Goal: Answer question/provide support

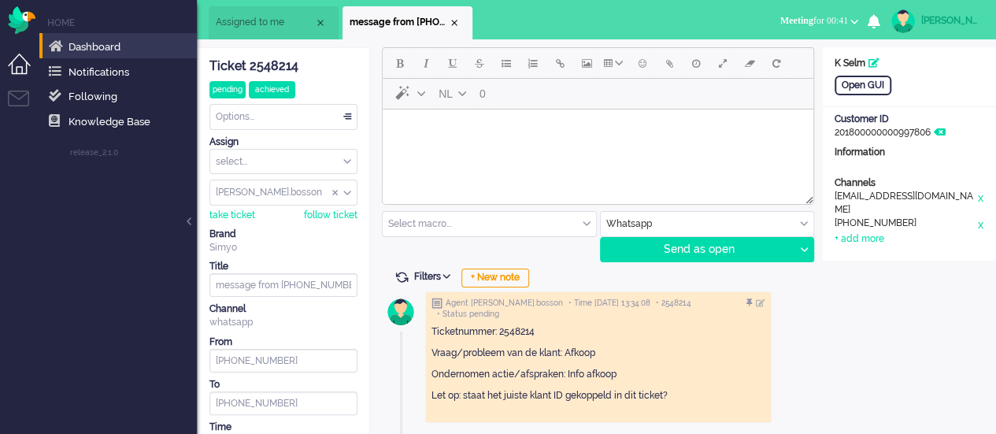
click at [525, 150] on html at bounding box center [598, 129] width 431 height 40
paste body "Rich Text Area. Press ALT-0 for help."
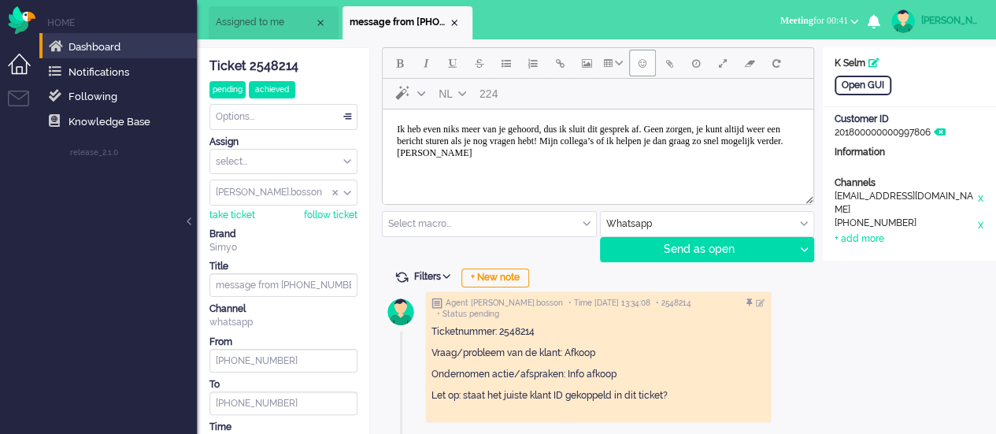
click at [636, 69] on button "Emoticons" at bounding box center [642, 63] width 27 height 27
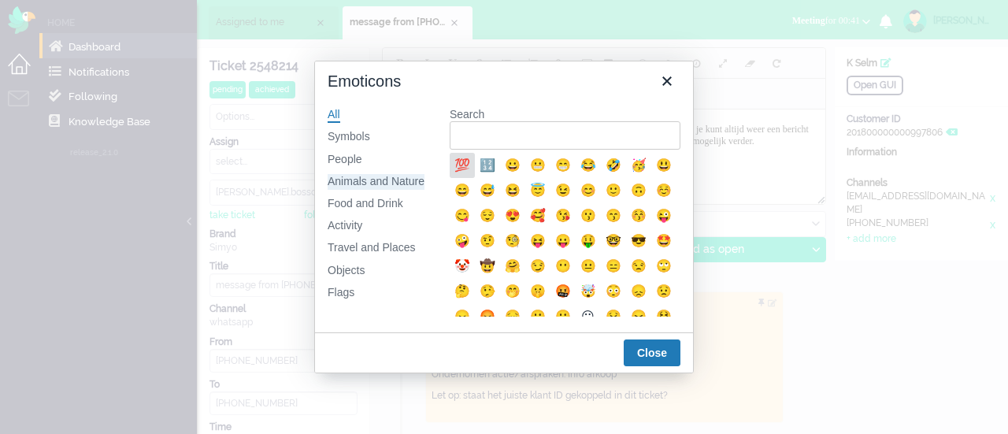
click at [383, 180] on div "Animals and Nature" at bounding box center [376, 182] width 97 height 16
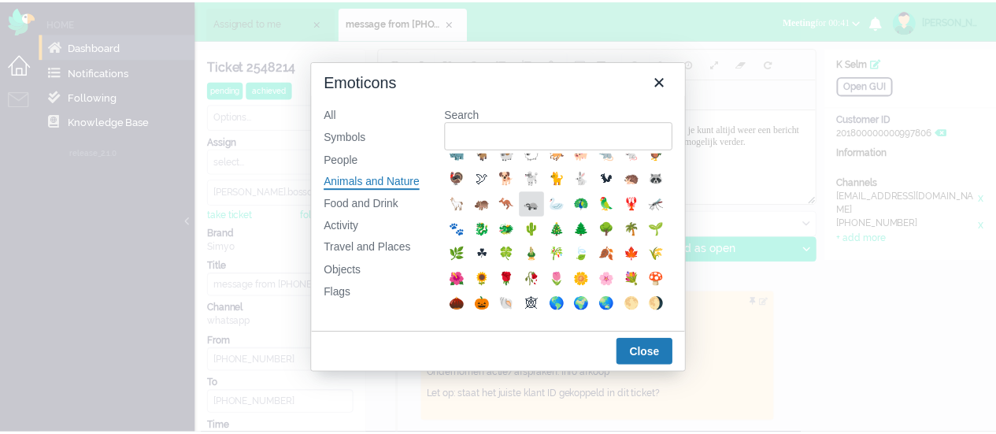
scroll to position [236, 0]
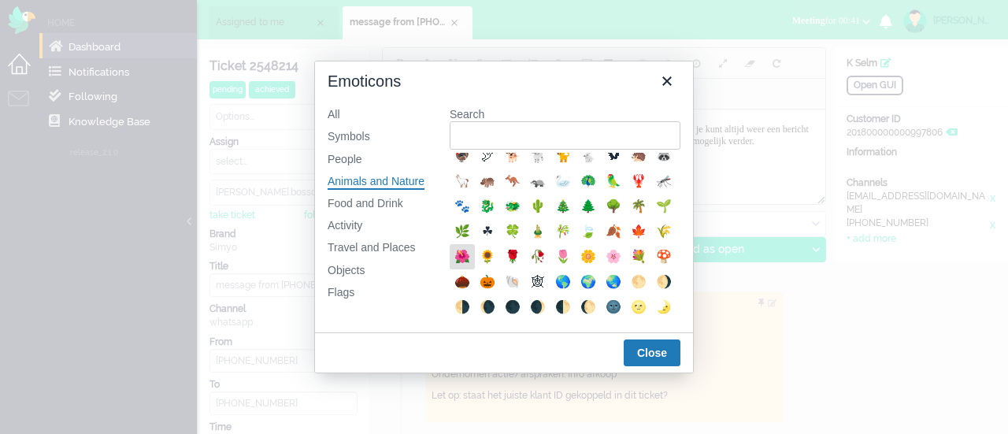
click at [472, 266] on div "🌺" at bounding box center [462, 256] width 19 height 19
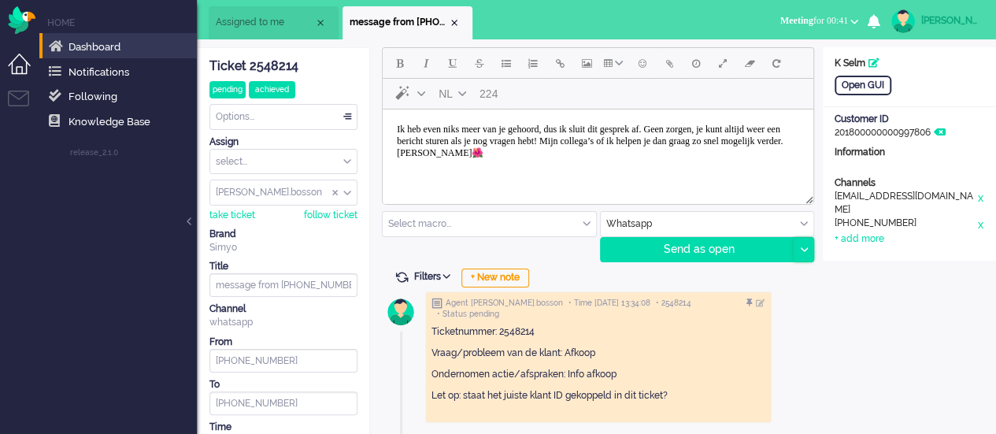
click at [800, 248] on icon at bounding box center [804, 249] width 8 height 5
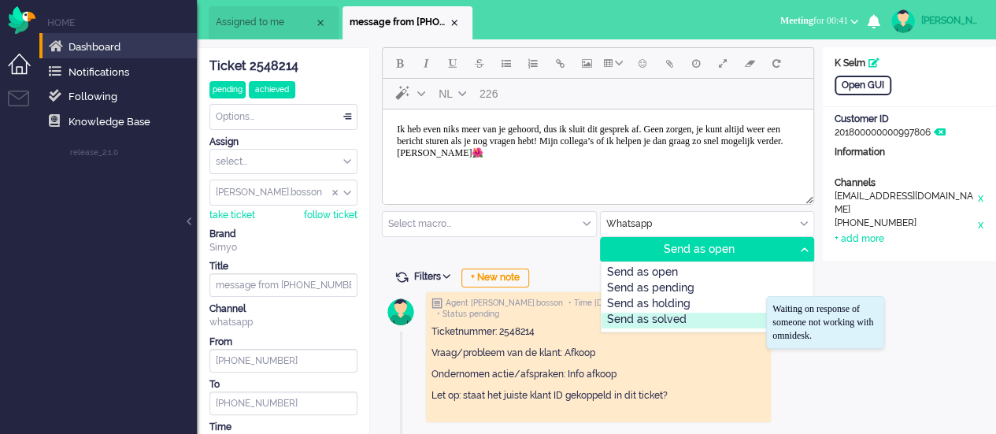
click at [699, 315] on div "Send as solved" at bounding box center [708, 321] width 212 height 16
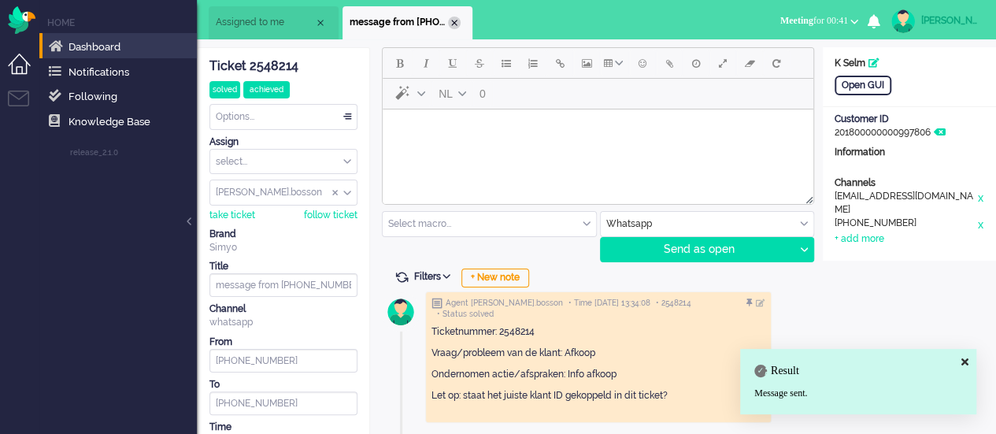
click at [454, 18] on div "Close tab" at bounding box center [454, 23] width 13 height 13
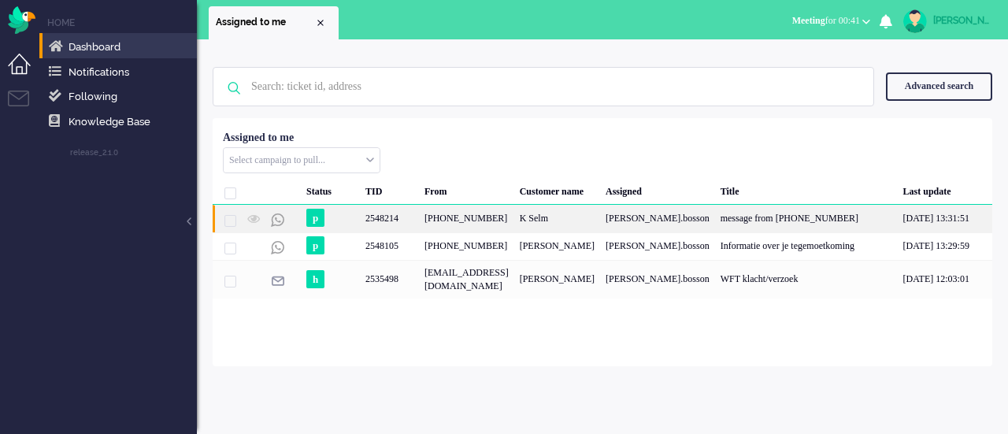
click at [397, 222] on div "2548214" at bounding box center [389, 219] width 59 height 28
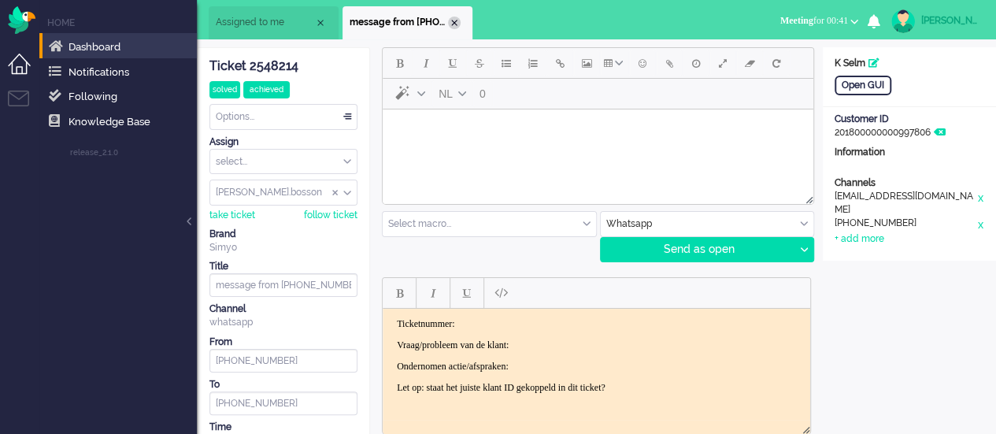
click at [454, 26] on div "Close tab" at bounding box center [454, 23] width 13 height 13
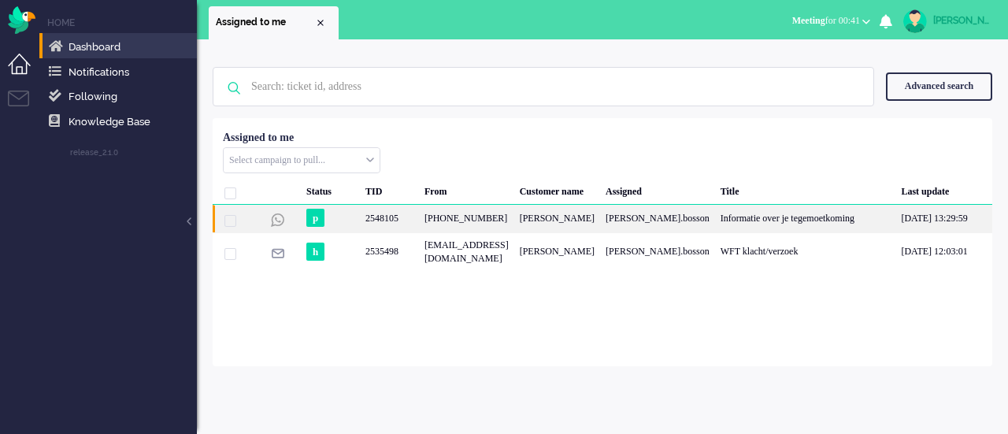
click at [480, 220] on div "[PHONE_NUMBER]" at bounding box center [466, 219] width 95 height 28
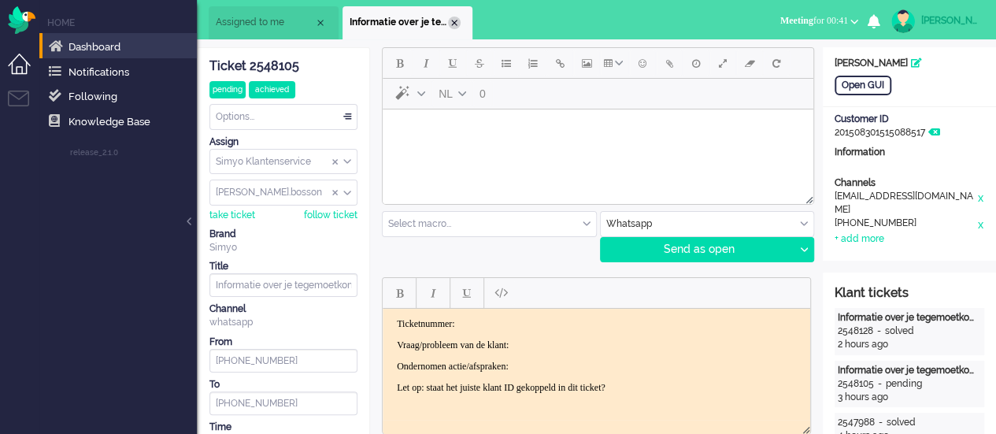
click at [458, 24] on div "Close tab" at bounding box center [454, 23] width 13 height 13
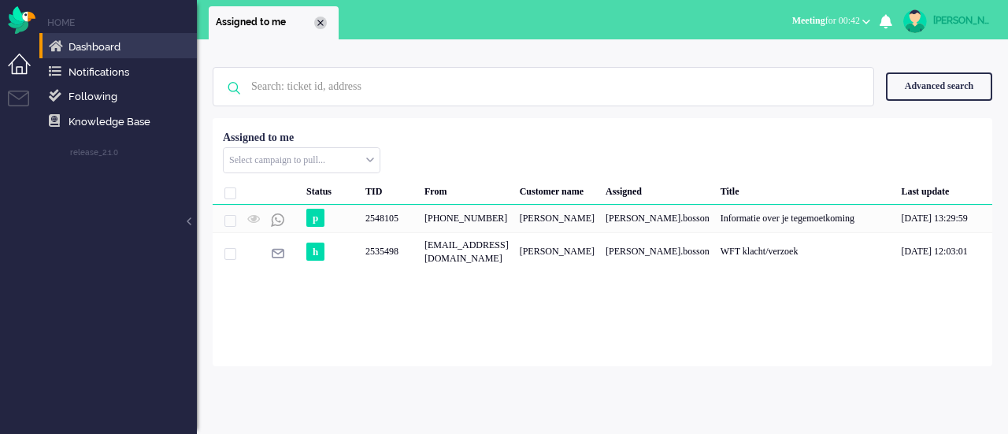
click at [321, 24] on div "Close tab" at bounding box center [320, 23] width 13 height 13
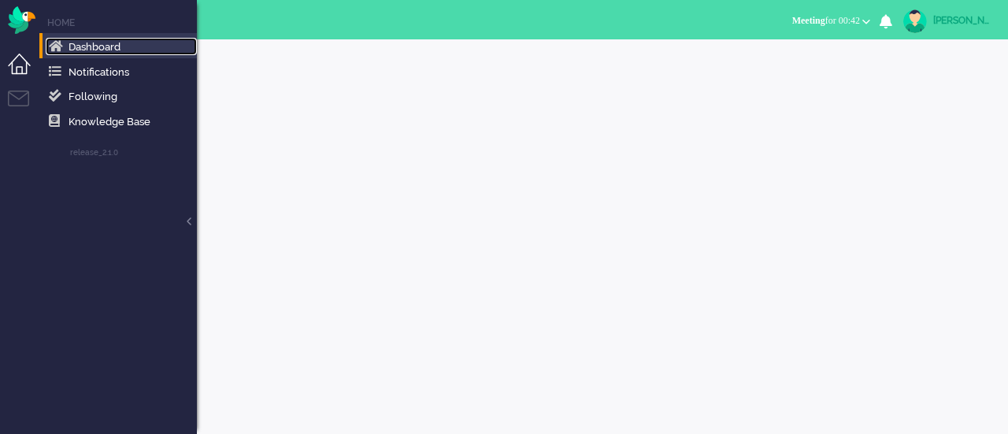
click at [98, 46] on span "Dashboard" at bounding box center [95, 47] width 52 height 12
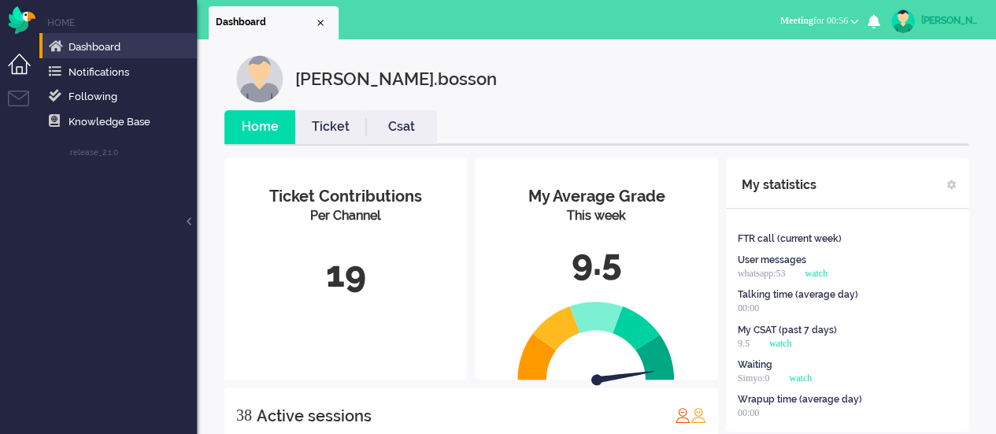
click at [818, 17] on span "Meeting for 00:56" at bounding box center [815, 20] width 68 height 11
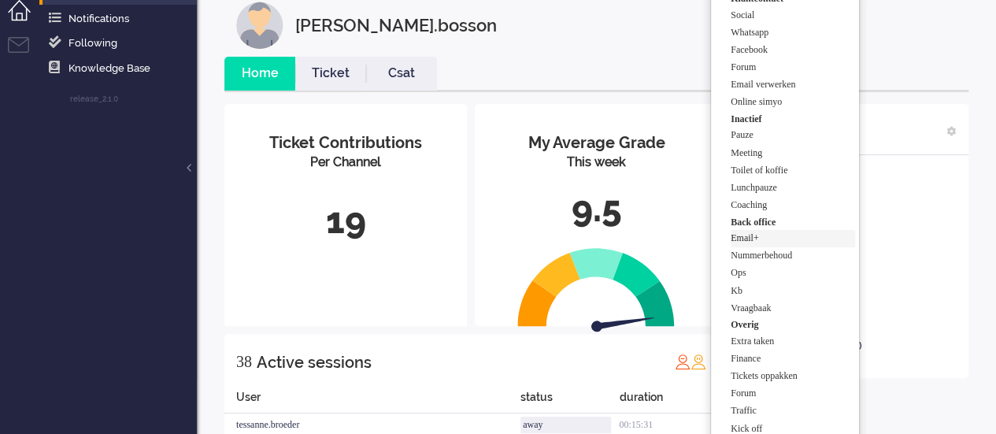
scroll to position [79, 0]
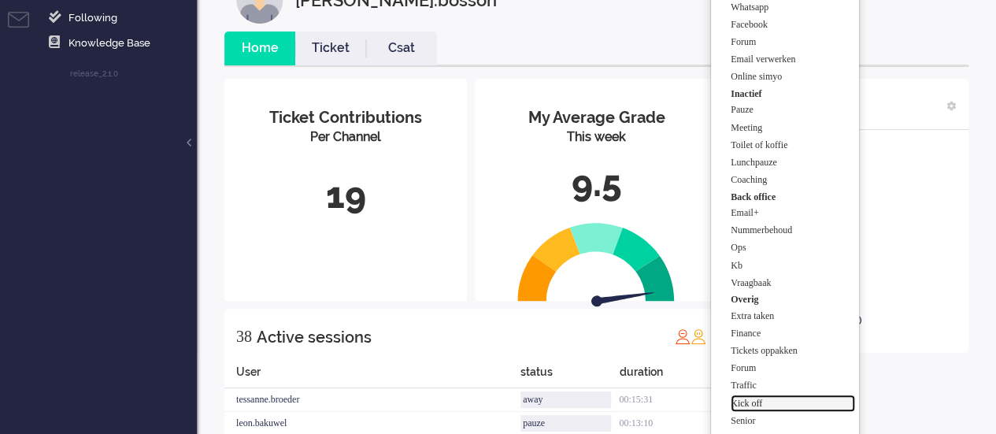
click at [760, 401] on label "Kick off" at bounding box center [793, 403] width 124 height 13
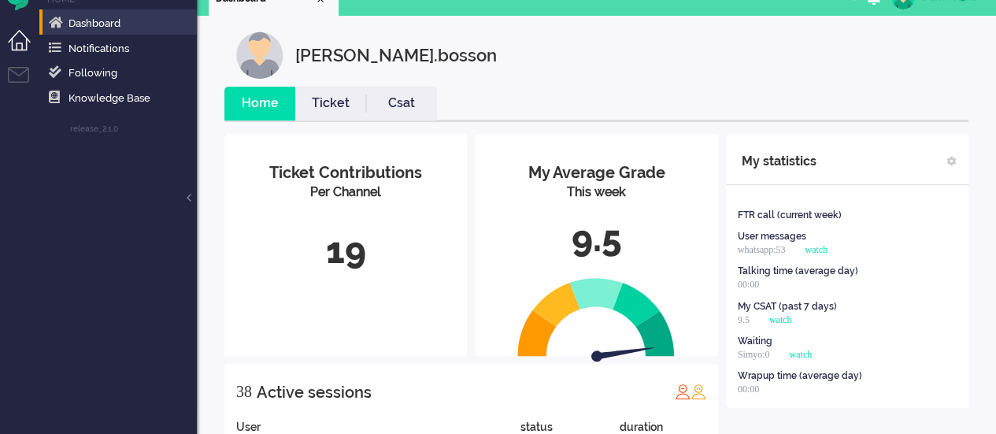
scroll to position [0, 0]
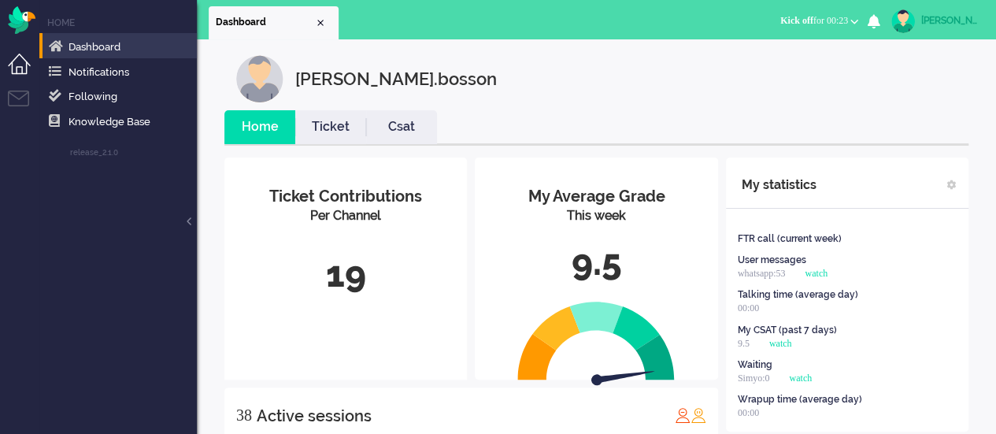
click at [843, 25] on span "Kick off for 00:23" at bounding box center [815, 20] width 68 height 11
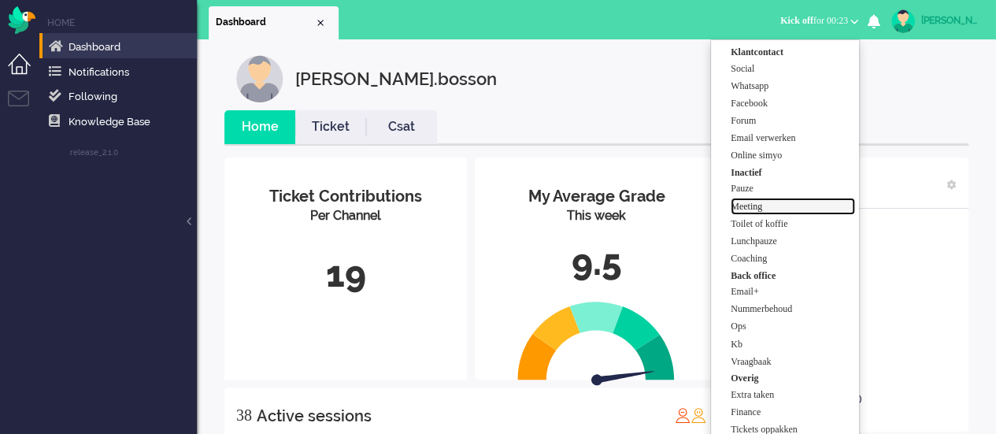
click at [783, 204] on label "Meeting" at bounding box center [793, 206] width 124 height 13
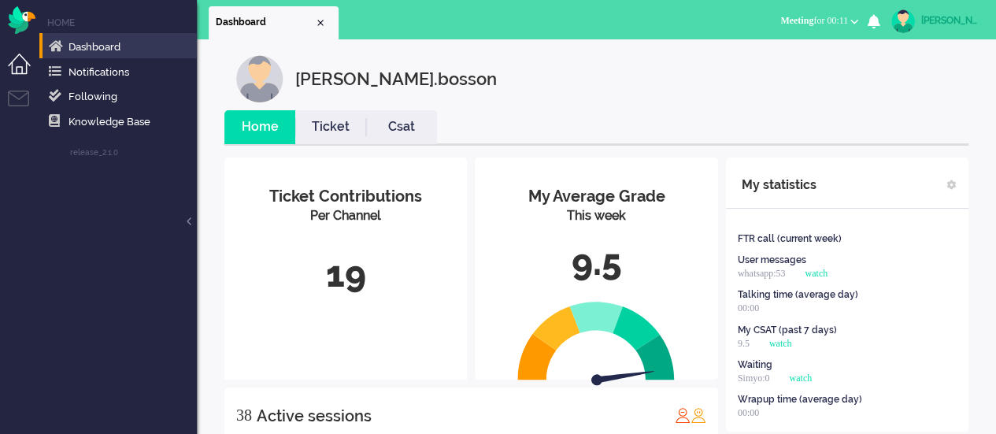
click at [384, 121] on link "Csat" at bounding box center [401, 127] width 71 height 18
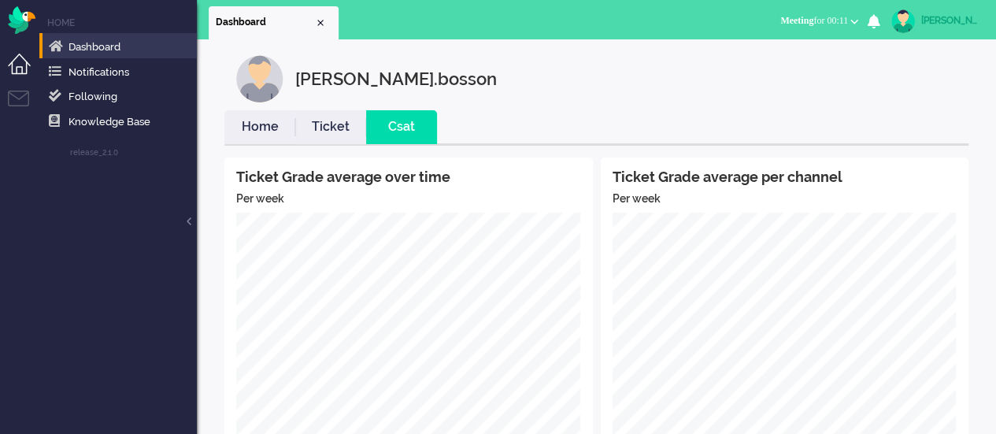
click at [278, 128] on link "Home" at bounding box center [259, 127] width 71 height 18
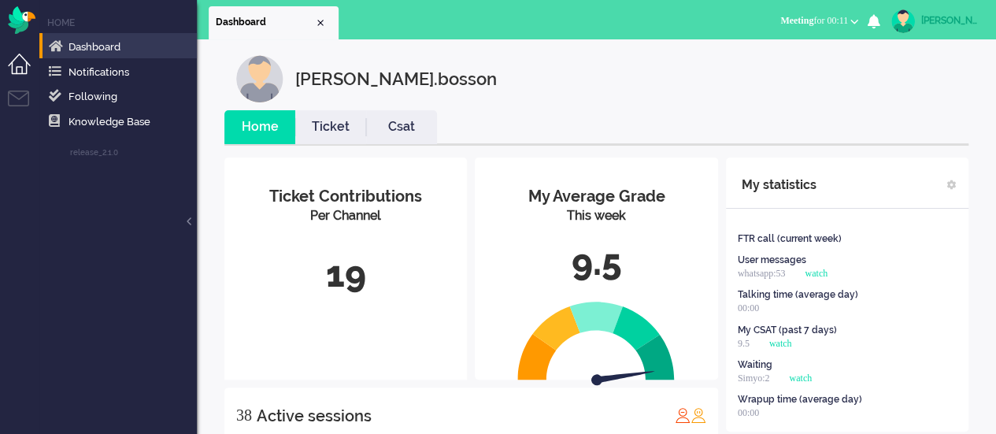
click at [625, 265] on div "9.5" at bounding box center [596, 263] width 219 height 52
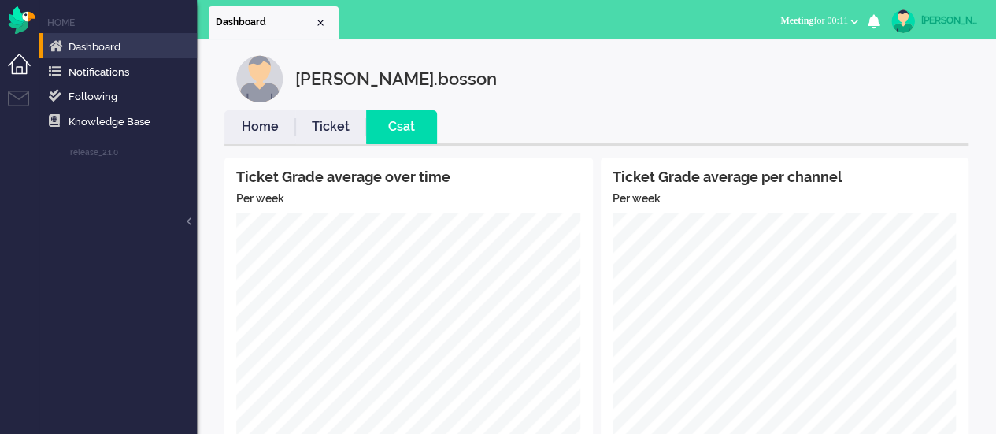
click at [221, 130] on div "Home Ticket Csat Ticket Grade average over time Per week Ticket Grade average p…" at bounding box center [597, 435] width 768 height 651
click at [237, 123] on link "Home" at bounding box center [259, 127] width 71 height 18
